Goal: Task Accomplishment & Management: Manage account settings

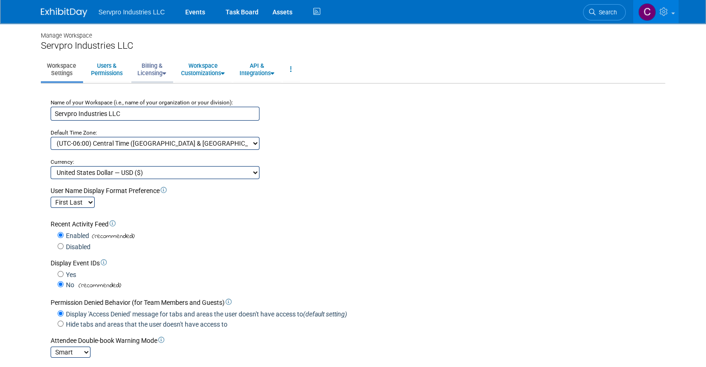
click at [140, 72] on link "Billing & Licensing" at bounding box center [151, 69] width 41 height 23
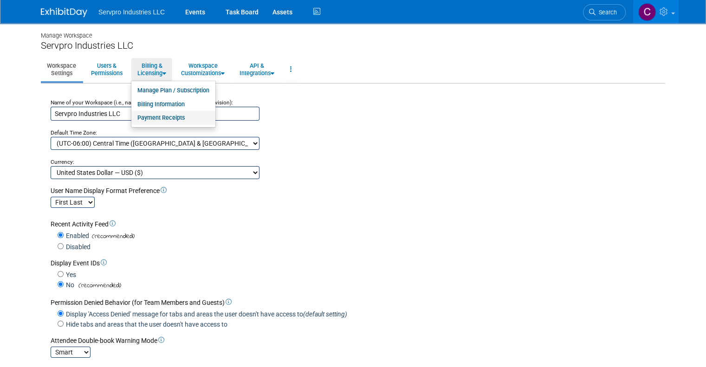
click at [146, 118] on link "Payment Receipts" at bounding box center [173, 118] width 84 height 14
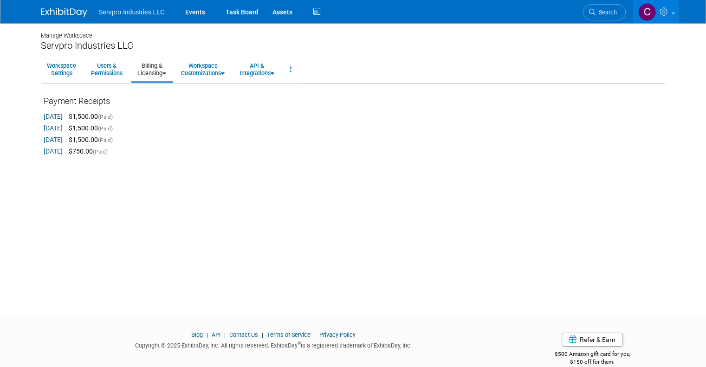
click at [45, 115] on link "Aug 29, 2025" at bounding box center [53, 116] width 19 height 7
click at [643, 74] on ul "Workspace Settings Users & Permissions Billing & Licensing Manage Plan / Subscr…" at bounding box center [353, 70] width 624 height 26
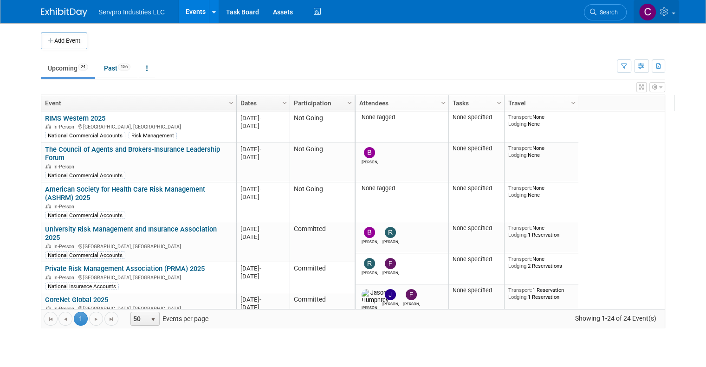
click at [670, 13] on icon at bounding box center [665, 11] width 11 height 8
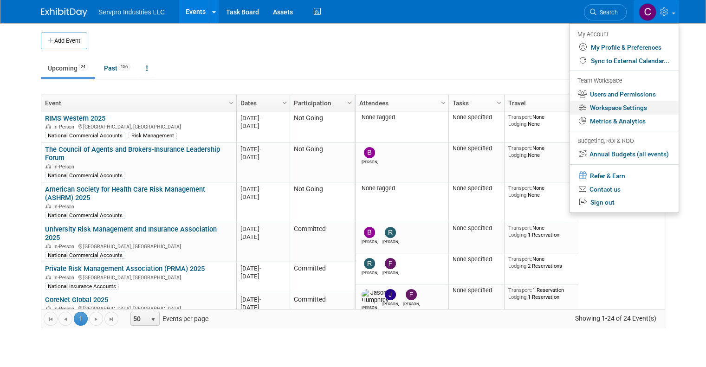
click at [606, 109] on link "Workspace Settings" at bounding box center [623, 107] width 109 height 13
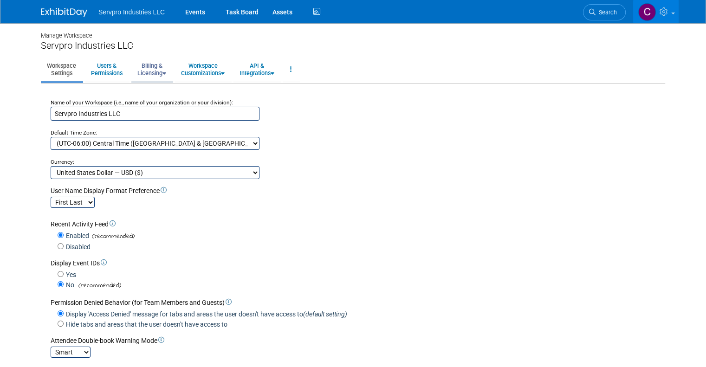
click at [142, 71] on link "Billing & Licensing" at bounding box center [151, 69] width 41 height 23
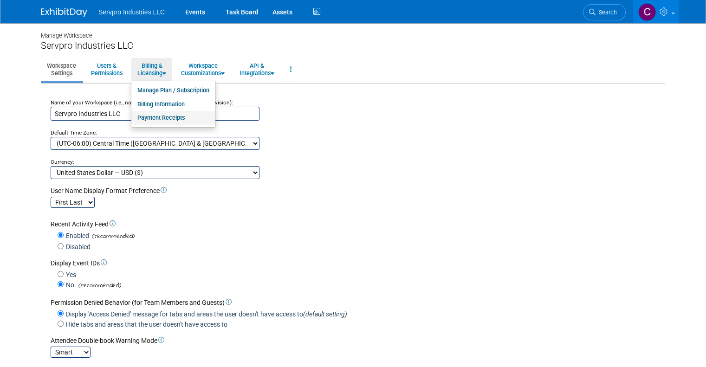
click at [142, 119] on link "Payment Receipts" at bounding box center [173, 118] width 84 height 14
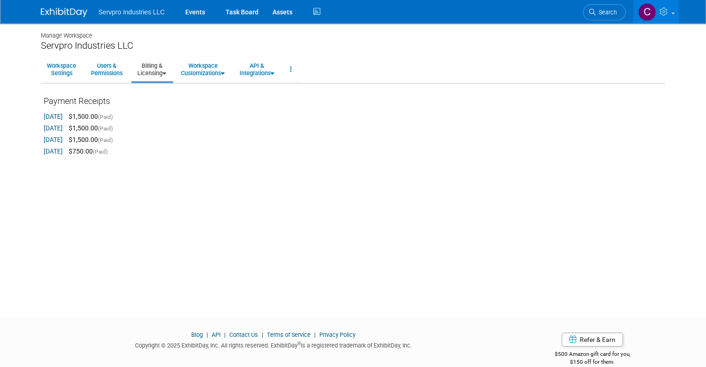
click at [57, 117] on link "[DATE]" at bounding box center [53, 116] width 19 height 7
